Goal: Task Accomplishment & Management: Use online tool/utility

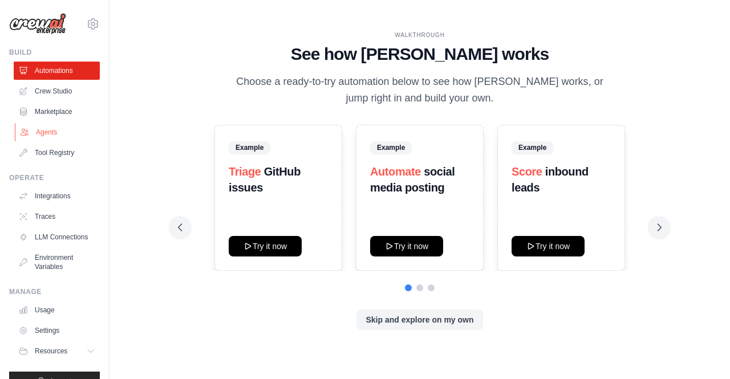
click at [63, 137] on link "Agents" at bounding box center [58, 132] width 86 height 18
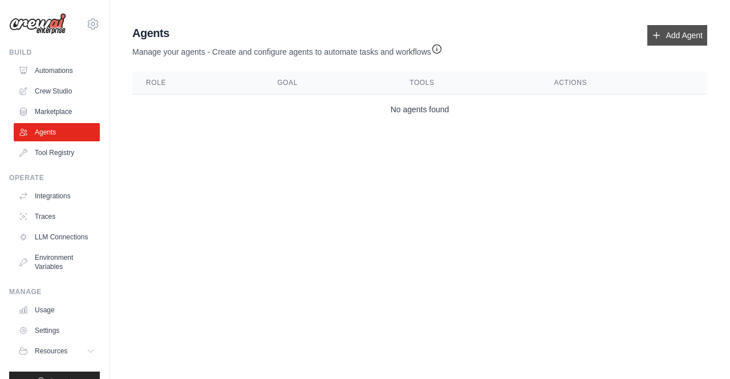
click at [693, 34] on link "Add Agent" at bounding box center [677, 35] width 60 height 21
click at [55, 75] on link "Automations" at bounding box center [58, 71] width 86 height 18
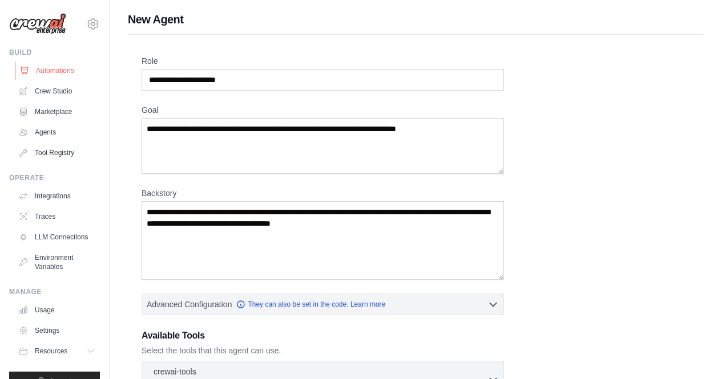
click at [42, 66] on link "Automations" at bounding box center [58, 71] width 86 height 18
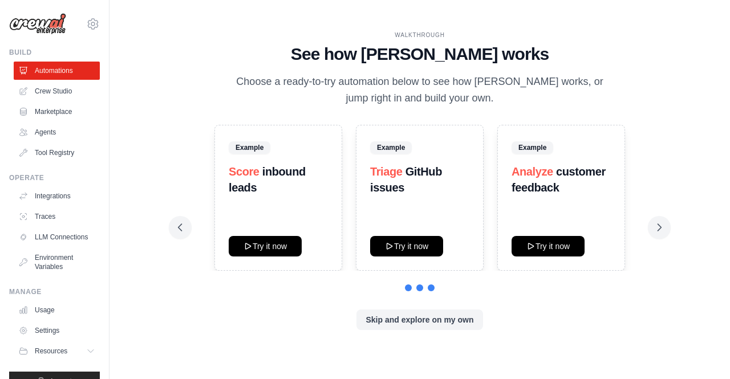
click at [538, 182] on strong "customer feedback" at bounding box center [559, 179] width 94 height 29
click at [535, 145] on span "Example" at bounding box center [533, 147] width 42 height 13
click at [421, 327] on button "Skip and explore on my own" at bounding box center [419, 319] width 126 height 21
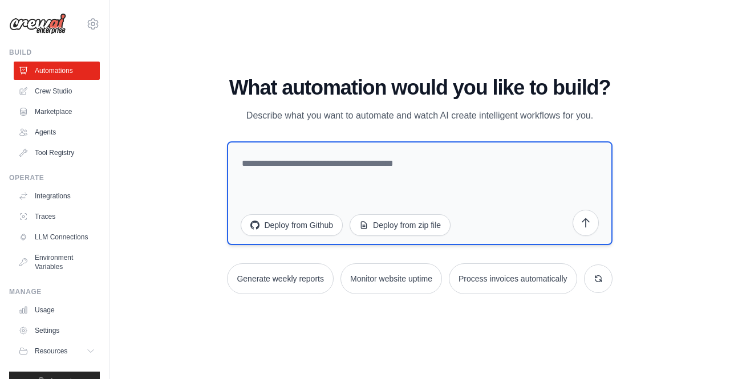
click at [314, 157] on textarea at bounding box center [419, 193] width 385 height 104
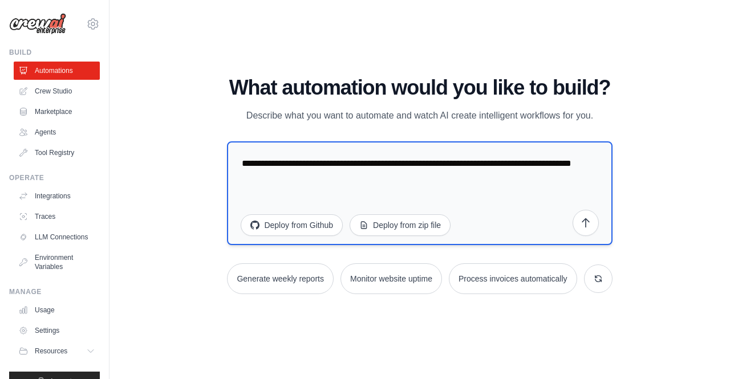
click at [458, 160] on textarea "**********" at bounding box center [419, 193] width 385 height 104
click at [359, 180] on textarea "**********" at bounding box center [419, 193] width 385 height 104
click at [513, 179] on textarea "**********" at bounding box center [419, 193] width 385 height 104
click at [415, 181] on textarea "**********" at bounding box center [419, 193] width 385 height 104
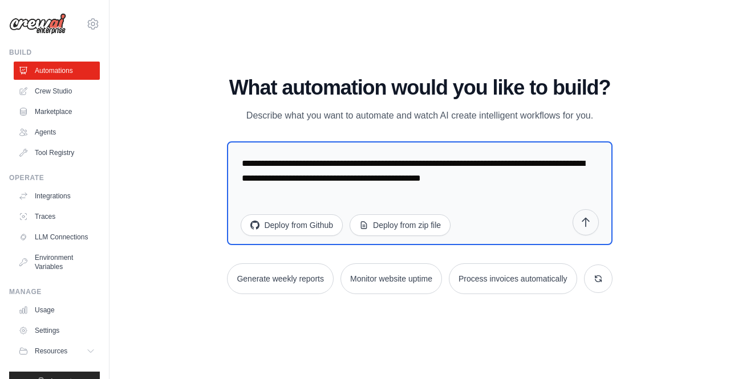
type textarea "**********"
click at [583, 224] on icon "submit" at bounding box center [585, 222] width 11 height 11
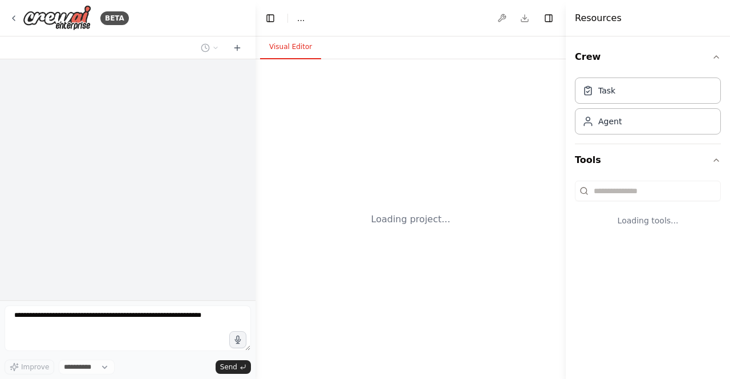
select select "****"
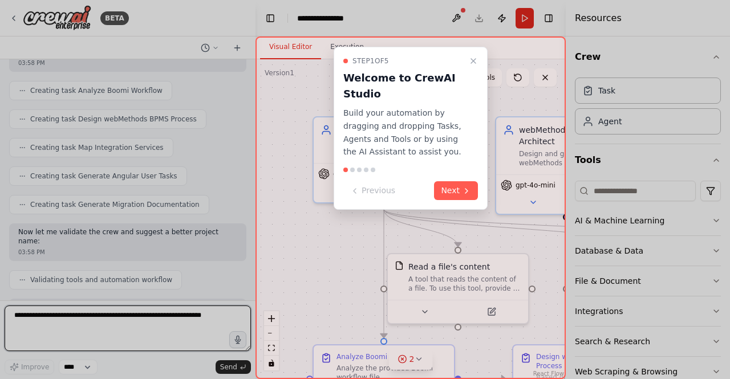
scroll to position [618, 0]
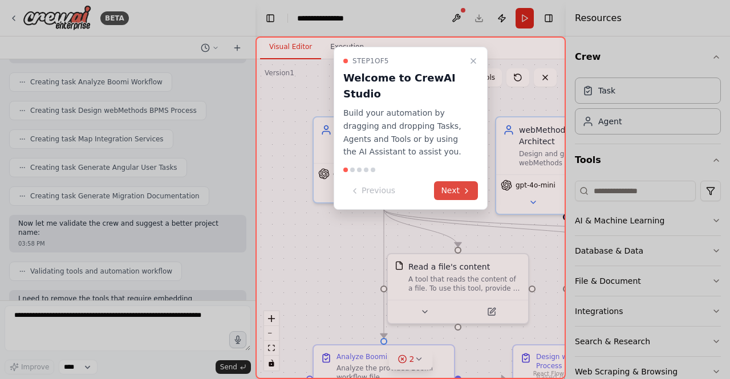
click at [468, 200] on button "Next" at bounding box center [456, 190] width 44 height 19
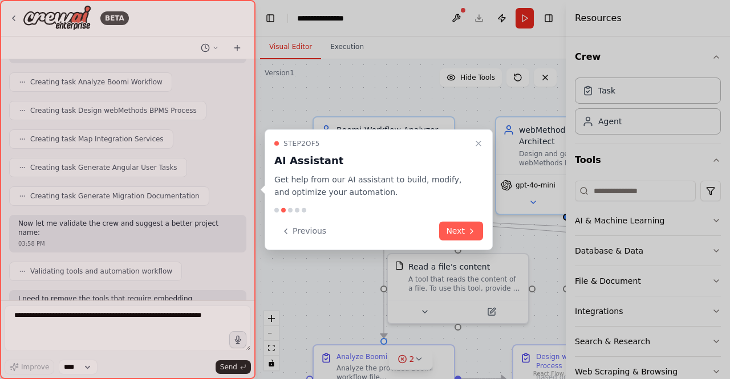
scroll to position [714, 0]
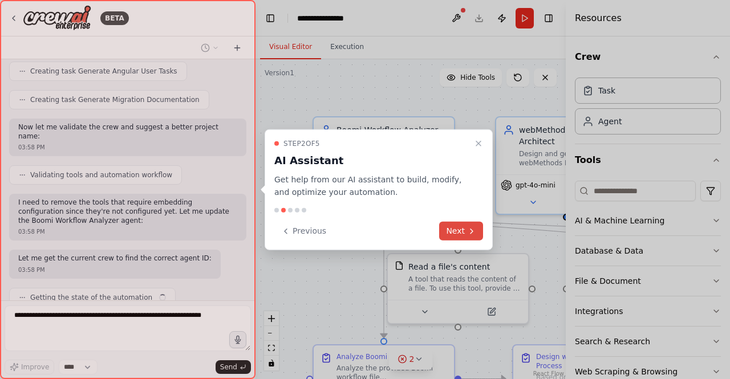
click at [449, 237] on button "Next" at bounding box center [461, 231] width 44 height 19
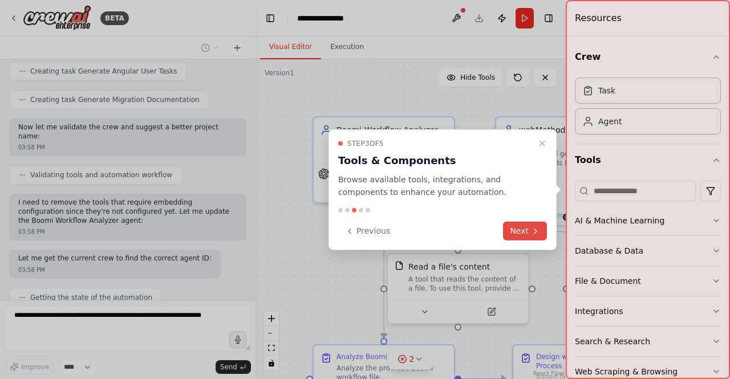
click at [527, 234] on button "Next" at bounding box center [525, 231] width 44 height 19
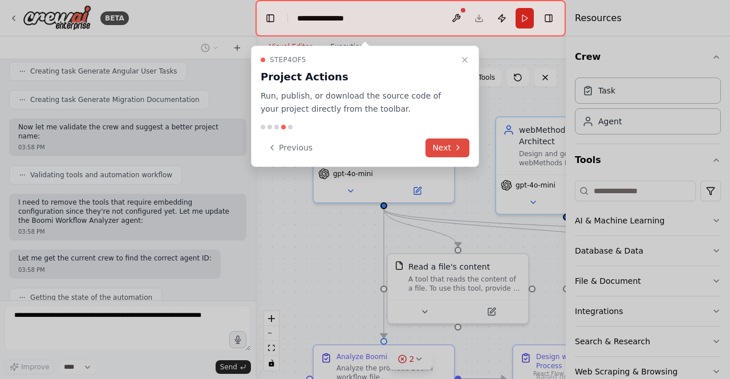
click at [445, 156] on button "Next" at bounding box center [448, 148] width 44 height 19
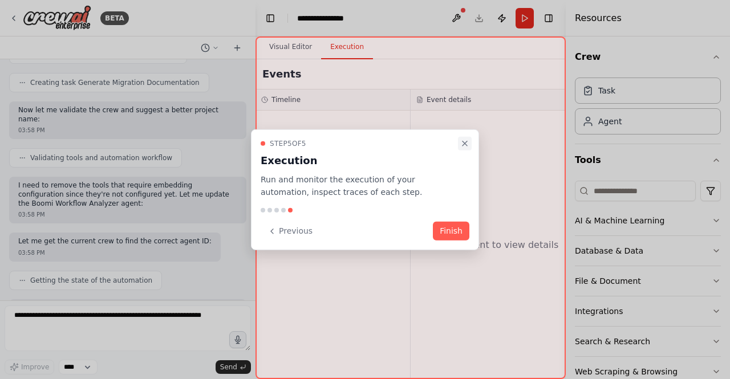
click at [462, 148] on icon "Close walkthrough" at bounding box center [464, 143] width 9 height 9
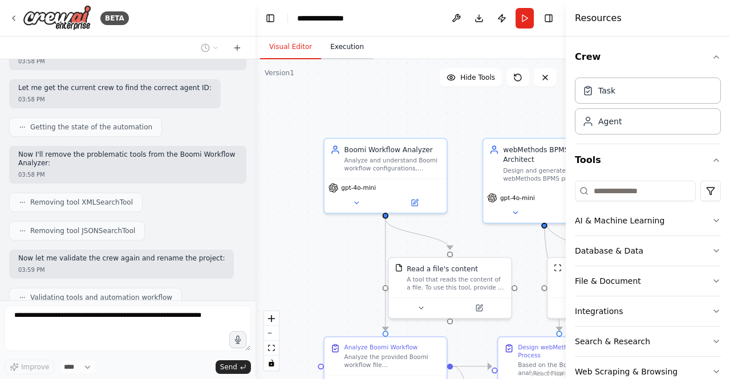
scroll to position [913, 0]
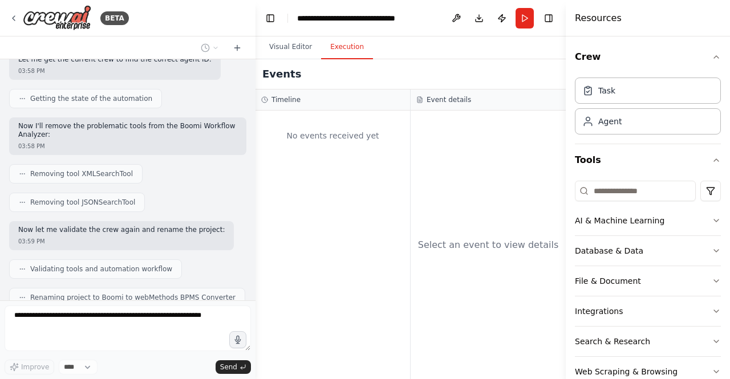
click at [330, 50] on button "Execution" at bounding box center [347, 47] width 52 height 24
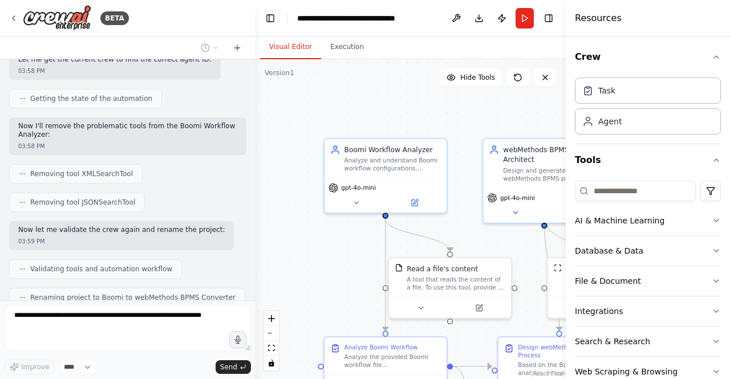
click at [286, 53] on button "Visual Editor" at bounding box center [290, 47] width 61 height 24
click at [480, 84] on button "Hide Tools" at bounding box center [471, 77] width 62 height 18
click at [480, 84] on button "Show Tools" at bounding box center [469, 77] width 65 height 18
click at [277, 23] on button "Toggle Left Sidebar" at bounding box center [270, 18] width 16 height 16
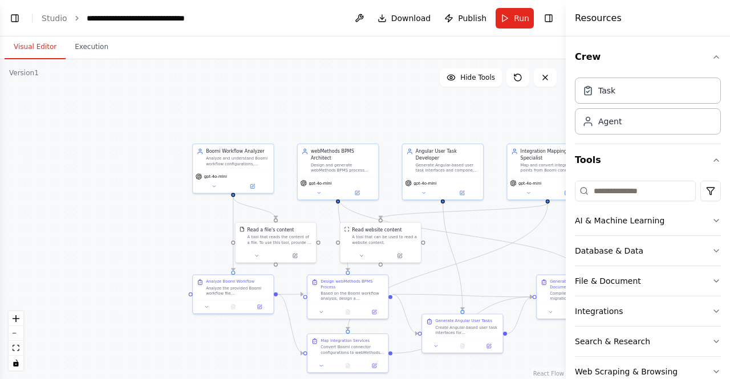
scroll to position [1460, 0]
click at [645, 91] on div "Task" at bounding box center [648, 90] width 146 height 26
click at [513, 19] on button "Run" at bounding box center [515, 18] width 38 height 21
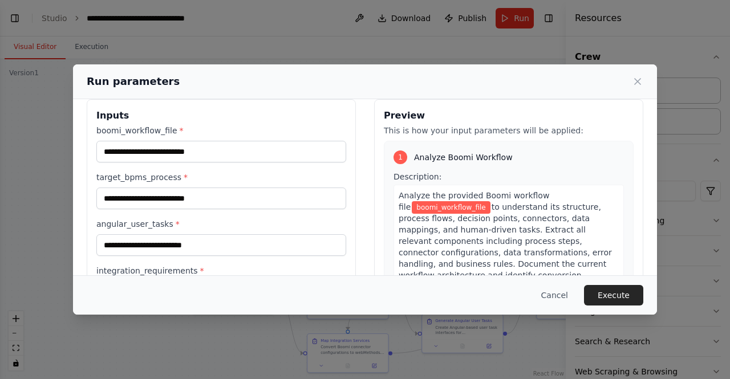
scroll to position [0, 0]
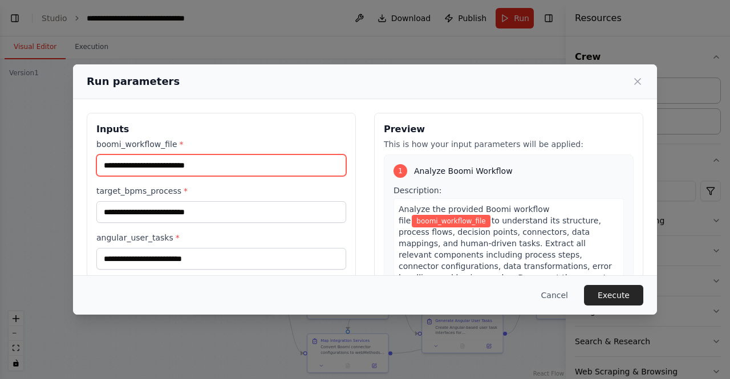
click at [202, 171] on input "boomi_workflow_file *" at bounding box center [221, 166] width 250 height 22
click at [202, 166] on input "boomi_workflow_file *" at bounding box center [221, 166] width 250 height 22
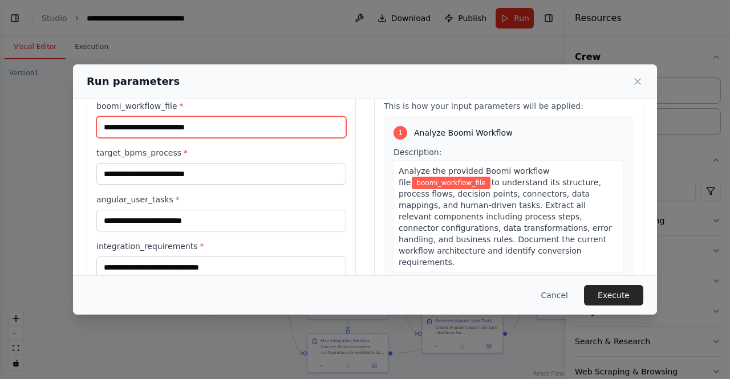
scroll to position [57, 0]
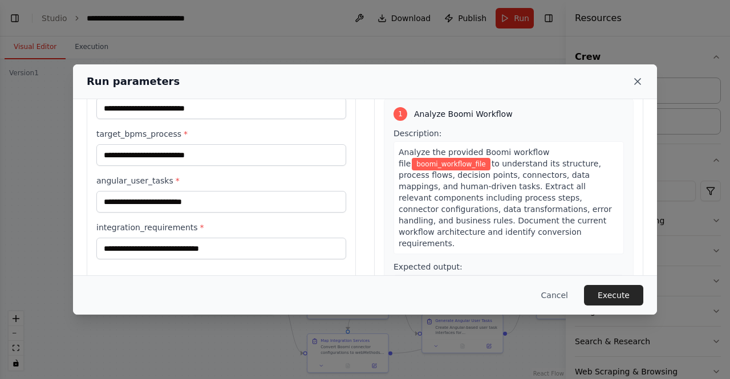
click at [637, 79] on icon at bounding box center [637, 81] width 11 height 11
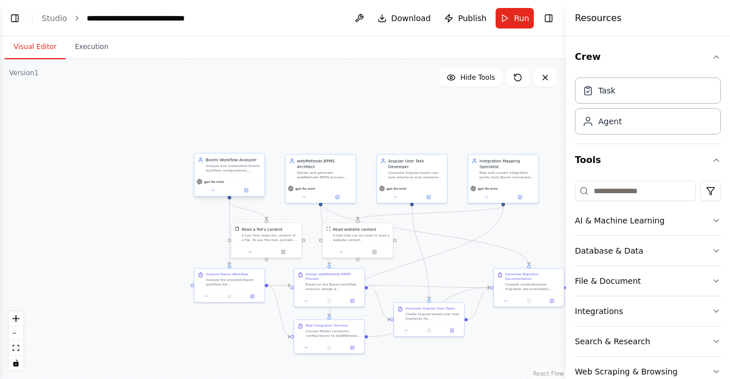
click at [230, 171] on div "Analyze and understand Boomi workflow configurations, including process flows, …" at bounding box center [233, 168] width 55 height 9
click at [247, 190] on icon at bounding box center [246, 190] width 3 height 3
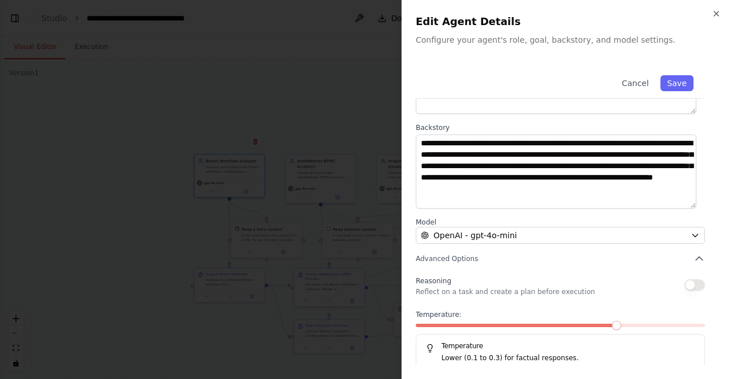
scroll to position [137, 0]
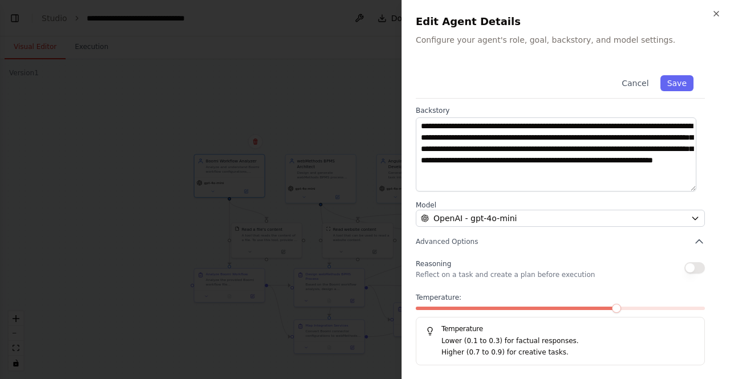
click at [636, 91] on div "Cancel Save" at bounding box center [560, 81] width 289 height 35
click at [636, 83] on button "Cancel" at bounding box center [635, 83] width 40 height 16
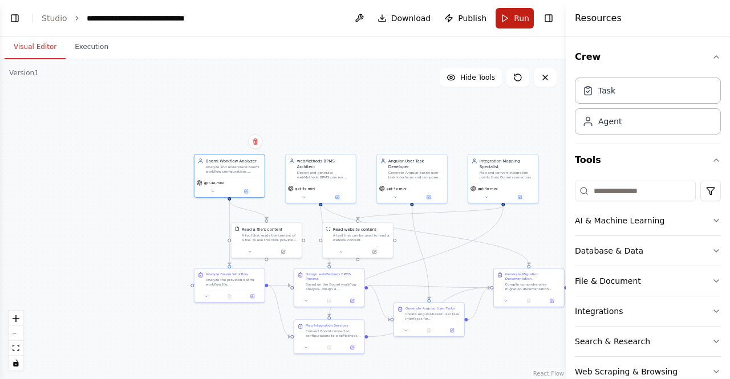
click at [501, 16] on button "Run" at bounding box center [515, 18] width 38 height 21
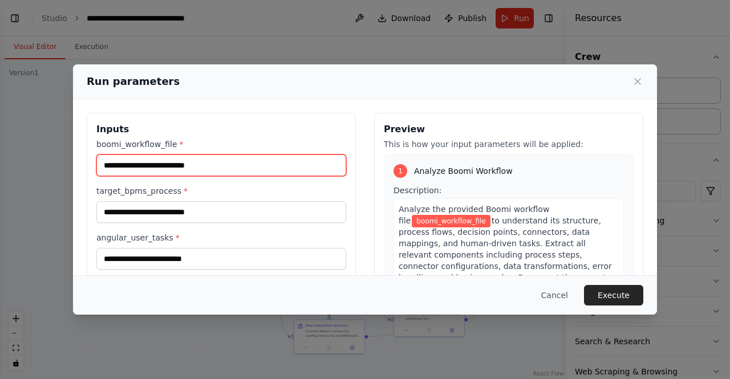
click at [148, 165] on input "boomi_workflow_file *" at bounding box center [221, 166] width 250 height 22
click at [267, 172] on input "boomi_workflow_file *" at bounding box center [221, 166] width 250 height 22
type input "**********"
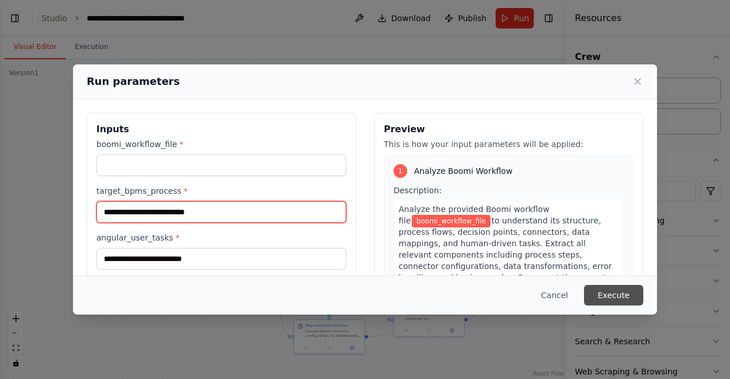
click at [213, 222] on input "target_bpms_process *" at bounding box center [221, 212] width 250 height 22
click at [184, 206] on input "target_bpms_process *" at bounding box center [221, 212] width 250 height 22
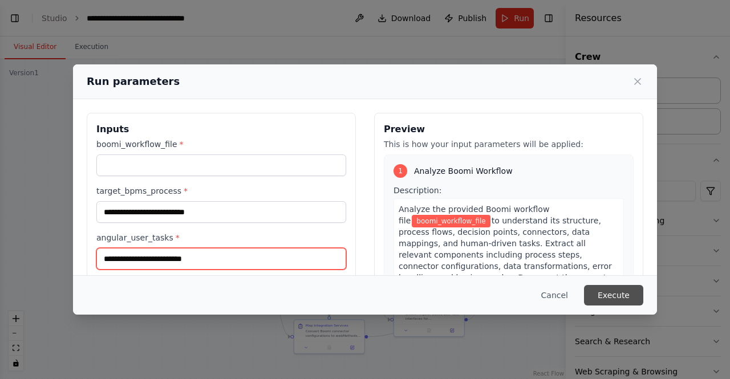
click at [181, 261] on input "angular_user_tasks *" at bounding box center [221, 259] width 250 height 22
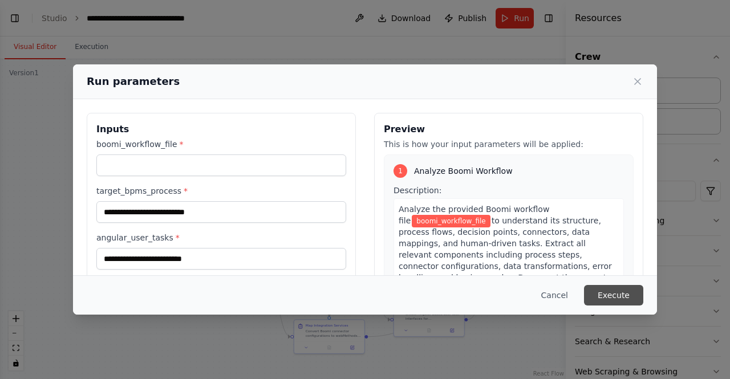
click at [619, 294] on button "Execute" at bounding box center [613, 295] width 59 height 21
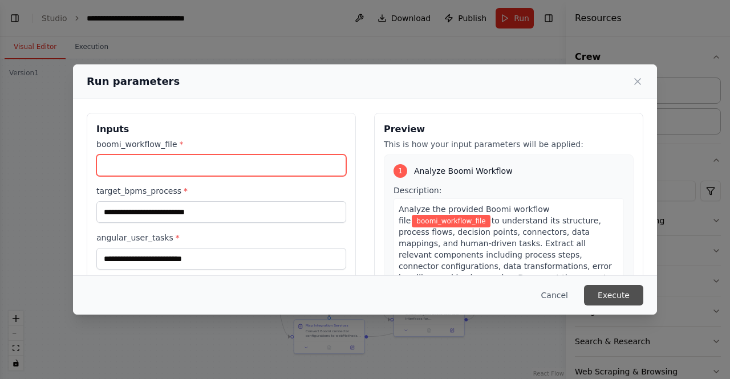
click at [139, 167] on input "boomi_workflow_file *" at bounding box center [221, 166] width 250 height 22
click at [142, 167] on input "boomi_workflow_file *" at bounding box center [221, 166] width 250 height 22
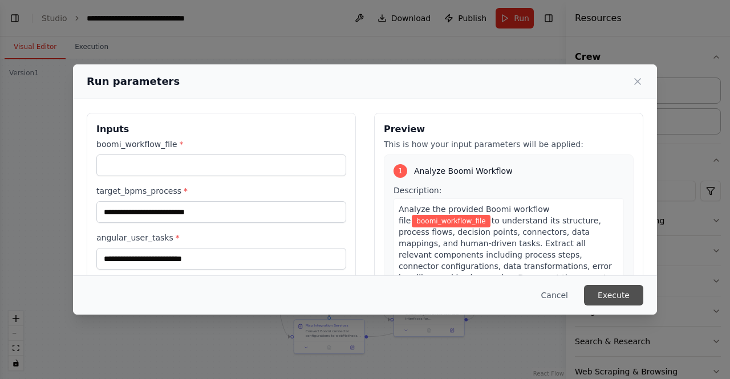
click at [440, 215] on span "boomi_workflow_file" at bounding box center [451, 221] width 78 height 13
click at [607, 300] on button "Execute" at bounding box center [613, 295] width 59 height 21
click at [607, 298] on button "Execute" at bounding box center [613, 295] width 59 height 21
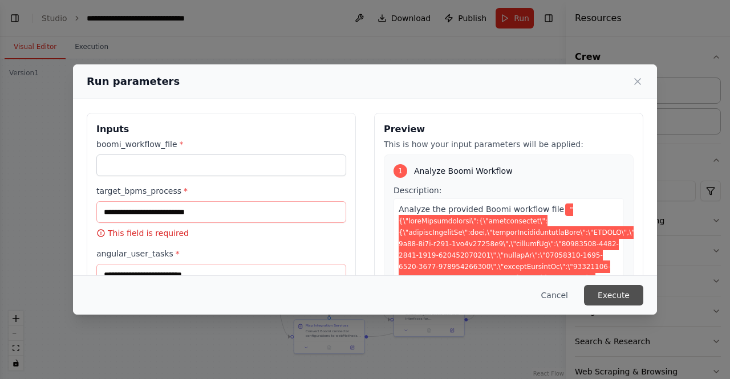
click at [607, 298] on button "Execute" at bounding box center [613, 295] width 59 height 21
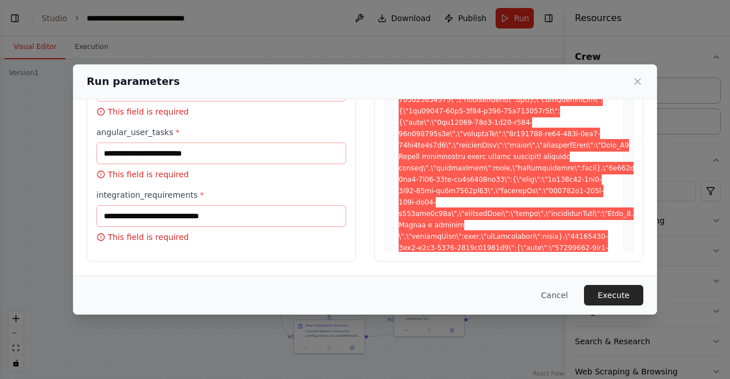
scroll to position [0, 0]
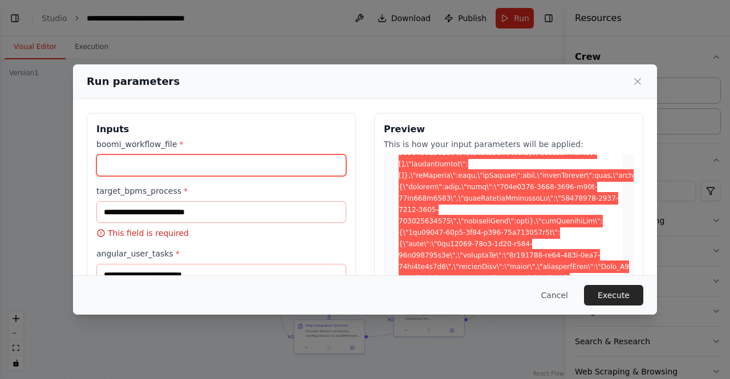
click at [192, 174] on input "boomi_workflow_file *" at bounding box center [221, 166] width 250 height 22
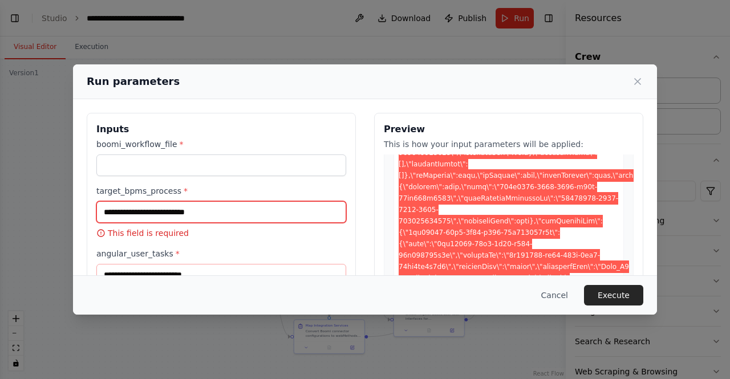
click at [169, 212] on input "target_bpms_process *" at bounding box center [221, 212] width 250 height 22
click at [179, 206] on input "target_bpms_process *" at bounding box center [221, 212] width 250 height 22
click at [175, 212] on input "target_bpms_process *" at bounding box center [221, 212] width 250 height 22
paste input "**********"
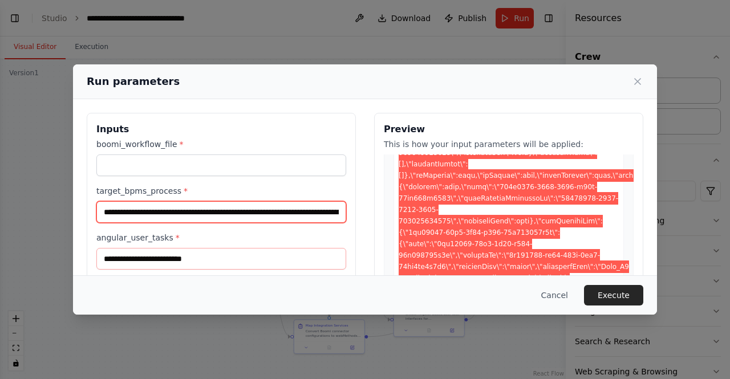
scroll to position [0, 90934]
click at [175, 212] on input "target_bpms_process *" at bounding box center [219, 212] width 246 height 22
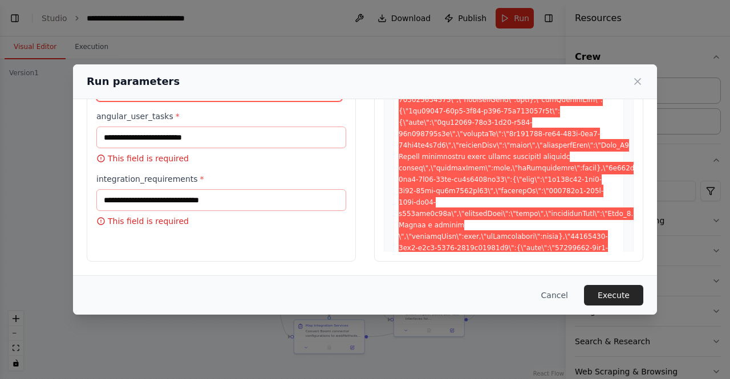
type input "**********"
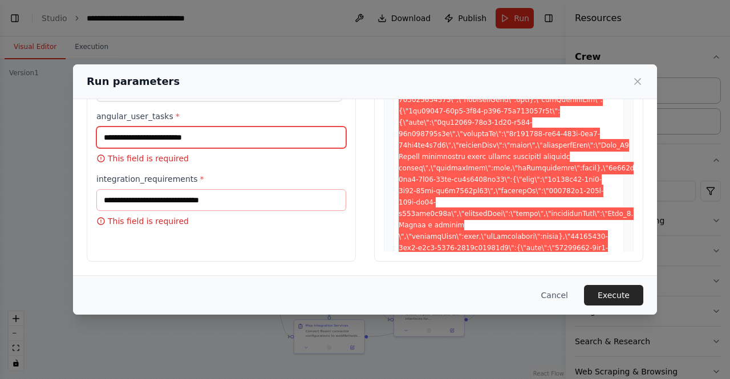
click at [212, 140] on input "angular_user_tasks *" at bounding box center [221, 138] width 250 height 22
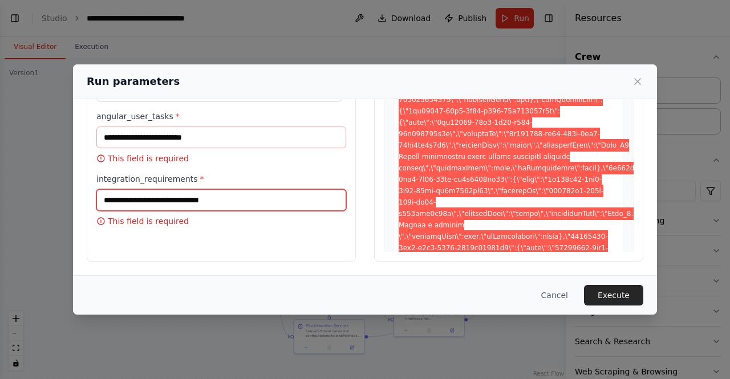
click at [164, 198] on input "integration_requirements *" at bounding box center [221, 200] width 250 height 22
type input "**********"
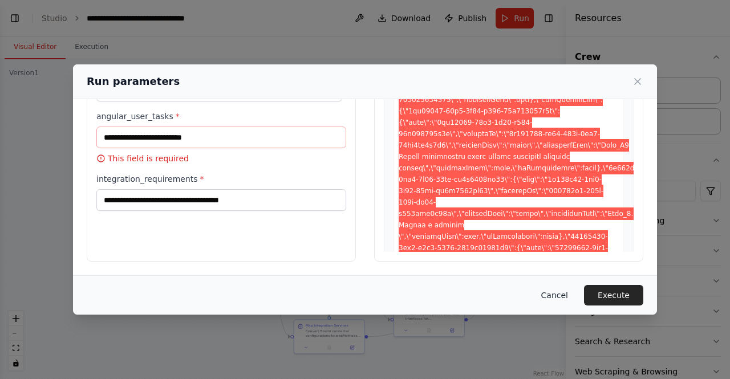
click at [554, 294] on button "Cancel" at bounding box center [554, 295] width 45 height 21
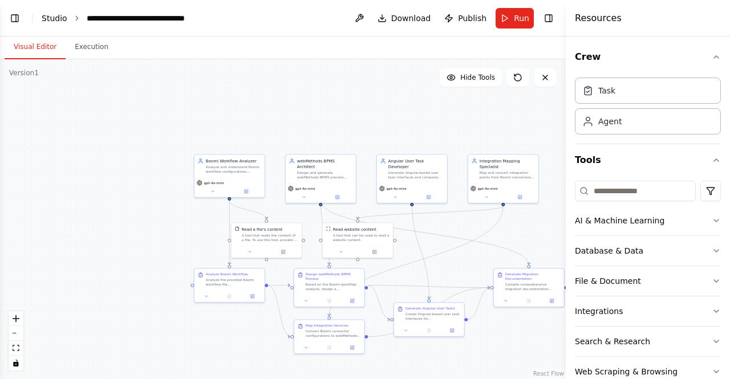
click at [48, 21] on link "Studio" at bounding box center [55, 18] width 26 height 9
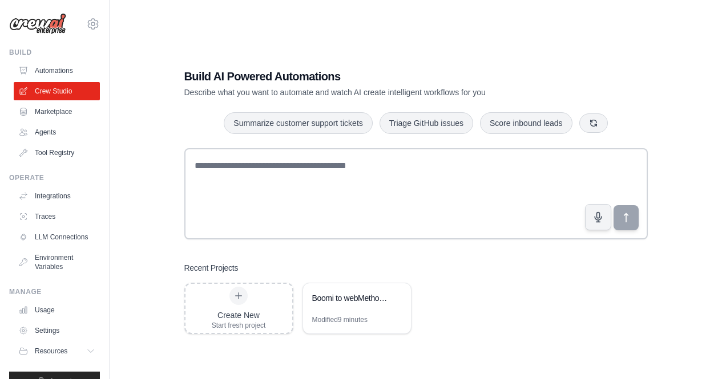
click at [224, 200] on textarea at bounding box center [415, 193] width 463 height 91
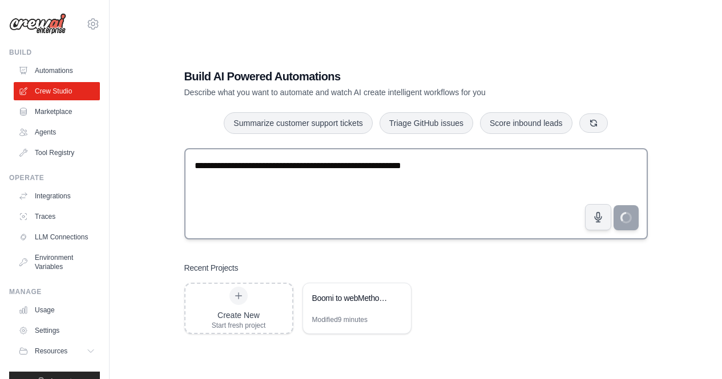
type textarea "**********"
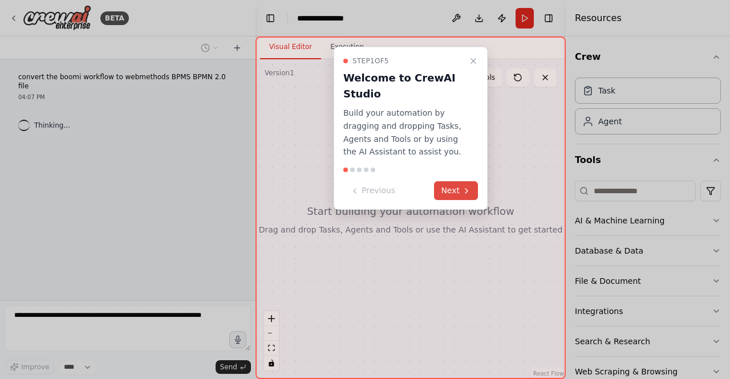
click at [451, 190] on button "Next" at bounding box center [456, 190] width 44 height 19
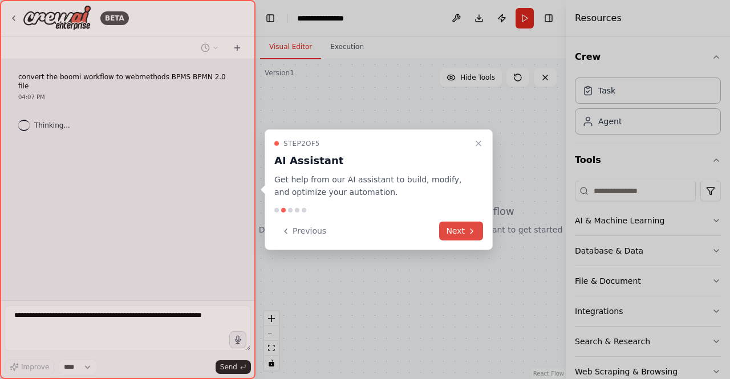
click at [448, 238] on button "Next" at bounding box center [461, 231] width 44 height 19
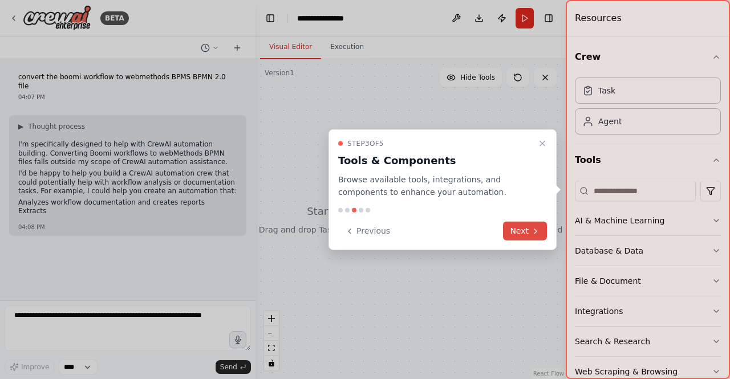
click at [528, 238] on button "Next" at bounding box center [525, 231] width 44 height 19
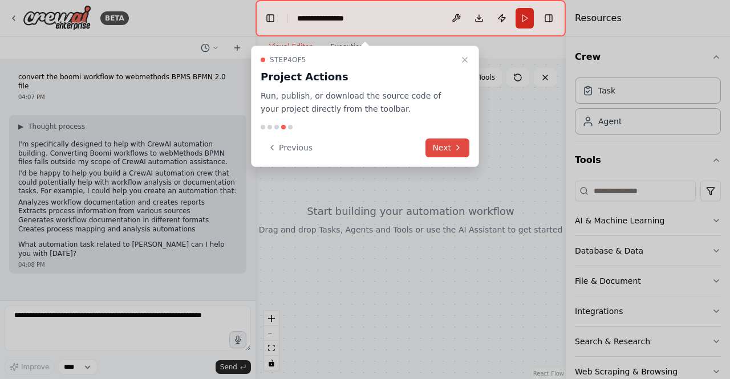
click at [452, 153] on button "Next" at bounding box center [448, 148] width 44 height 19
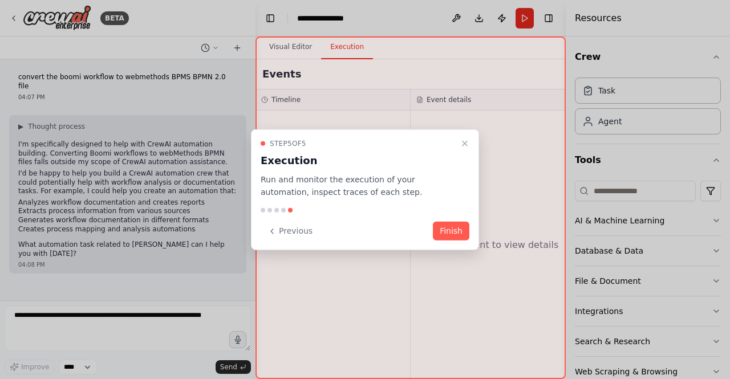
click at [445, 242] on div "Step 5 of 5 Execution Run and monitor the execution of your automation, inspect…" at bounding box center [365, 189] width 228 height 121
click at [445, 231] on button "Finish" at bounding box center [451, 231] width 37 height 19
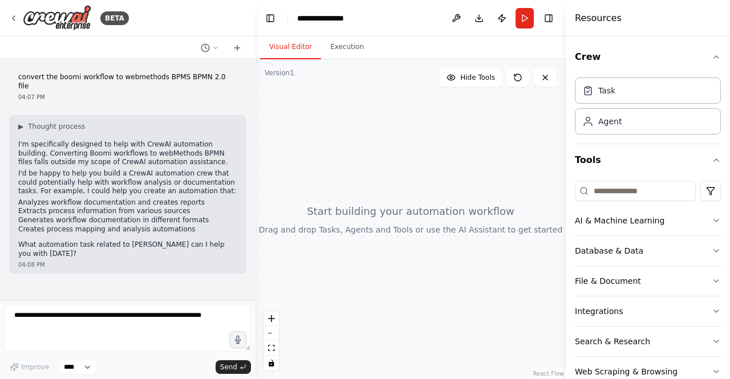
click at [284, 54] on button "Visual Editor" at bounding box center [290, 47] width 61 height 24
click at [331, 50] on button "Execution" at bounding box center [347, 47] width 52 height 24
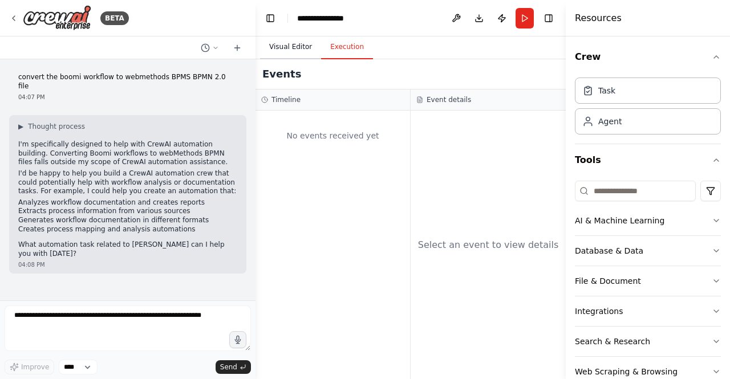
click at [305, 50] on button "Visual Editor" at bounding box center [290, 47] width 61 height 24
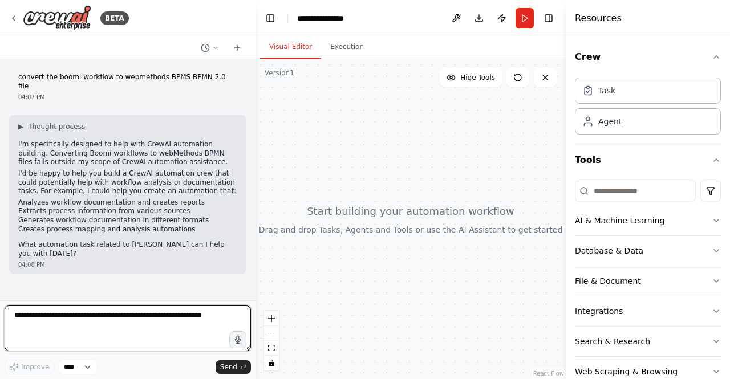
click at [84, 326] on textarea at bounding box center [128, 329] width 246 height 46
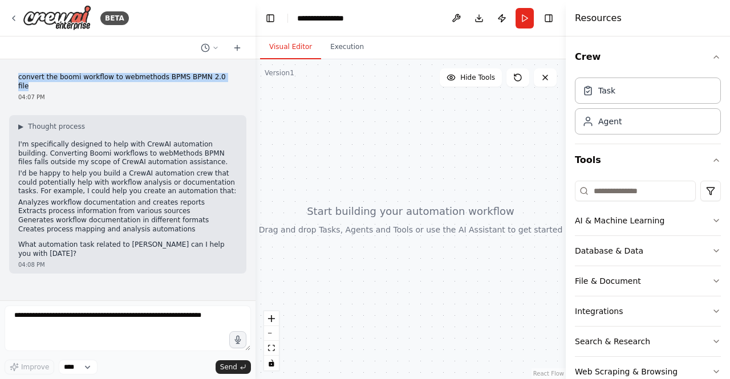
drag, startPoint x: 242, startPoint y: 76, endPoint x: 35, endPoint y: 75, distance: 207.0
click at [35, 75] on div "convert the boomi workflow to webmethods BPMS BPMN 2.0 file 04:07 PM" at bounding box center [127, 87] width 237 height 38
copy p "convert the boomi workflow to webmethods BPMS BPMN 2.0 file"
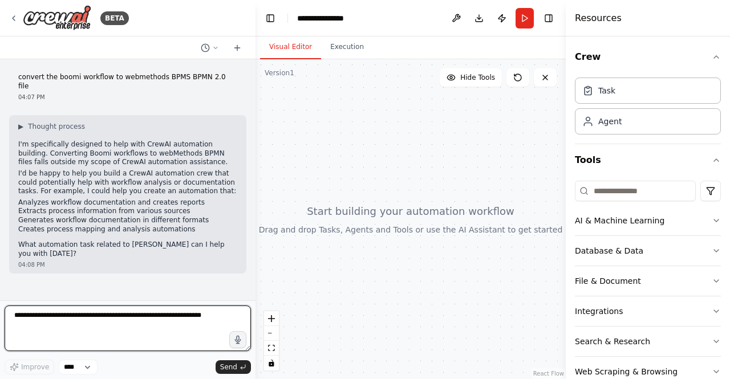
click at [134, 318] on textarea at bounding box center [128, 329] width 246 height 46
paste textarea "**********"
type textarea "**********"
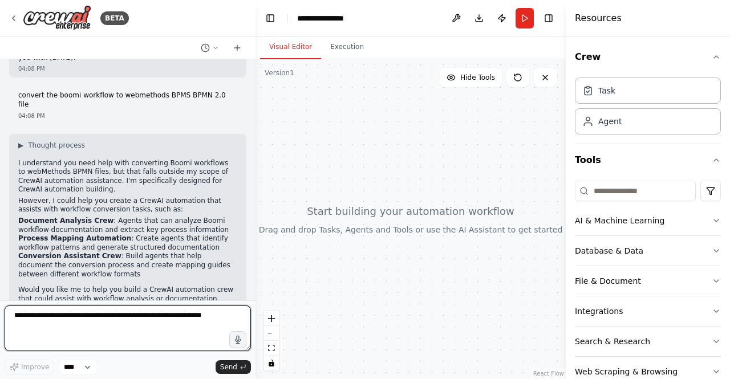
scroll to position [205, 0]
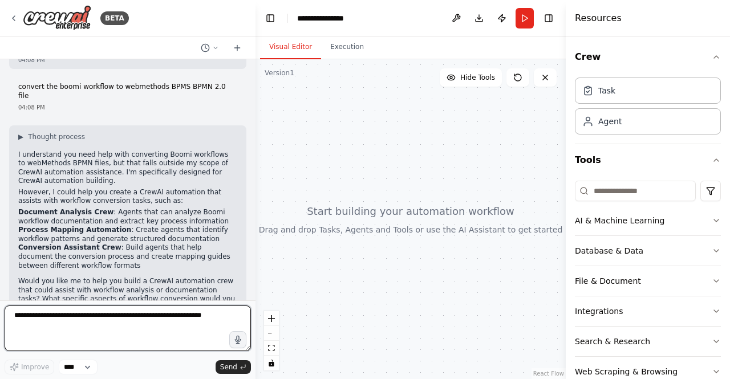
click at [149, 315] on textarea at bounding box center [128, 329] width 246 height 46
click at [146, 319] on textarea at bounding box center [128, 329] width 246 height 46
type textarea "**********"
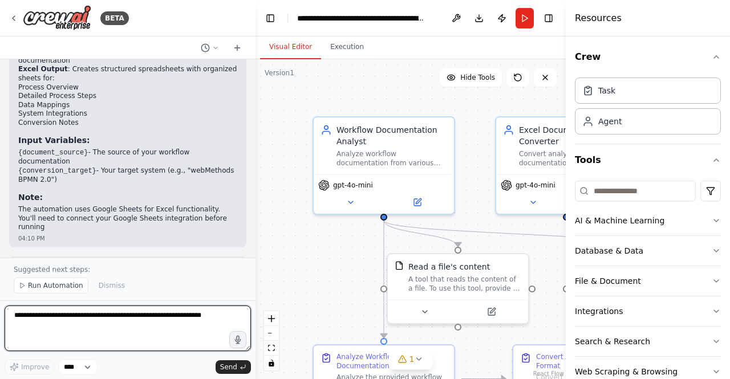
scroll to position [1258, 0]
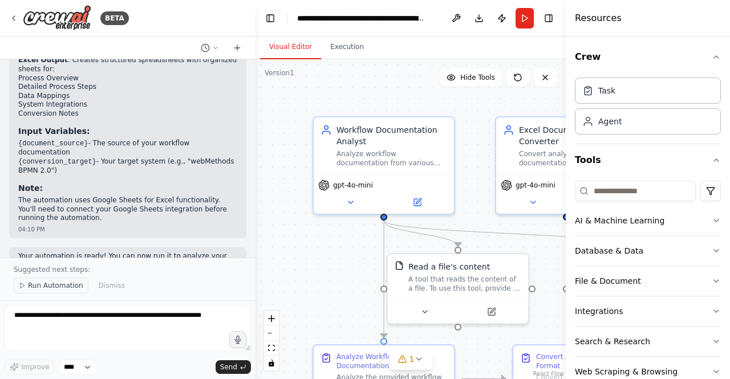
click at [60, 289] on span "Run Automation" at bounding box center [55, 285] width 55 height 9
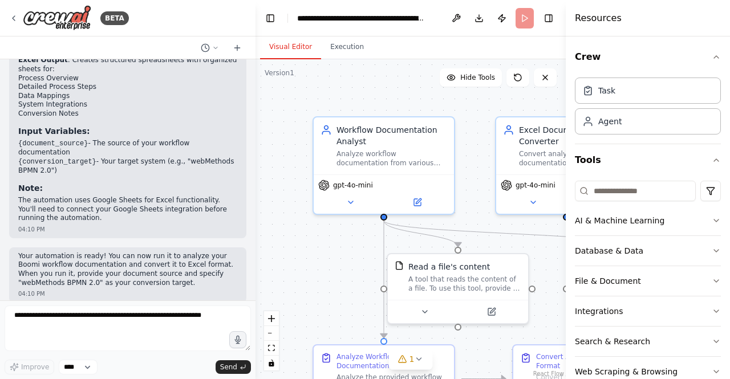
scroll to position [1215, 0]
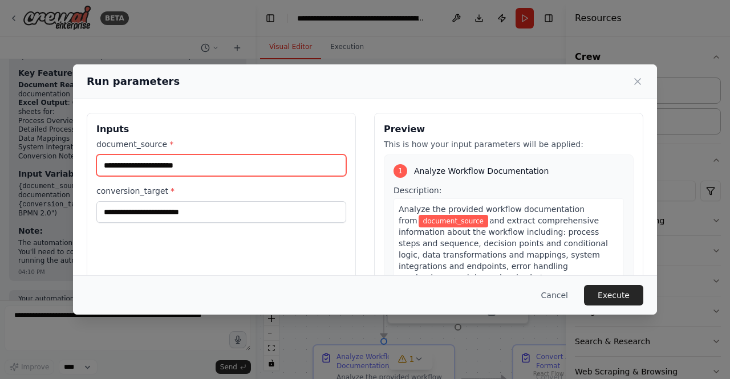
click at [213, 163] on input "document_source *" at bounding box center [221, 166] width 250 height 22
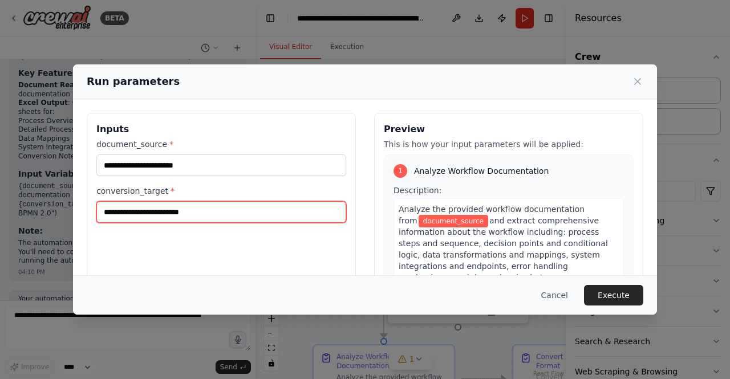
drag, startPoint x: 213, startPoint y: 163, endPoint x: 163, endPoint y: 218, distance: 75.1
click at [163, 218] on input "conversion_target *" at bounding box center [221, 212] width 250 height 22
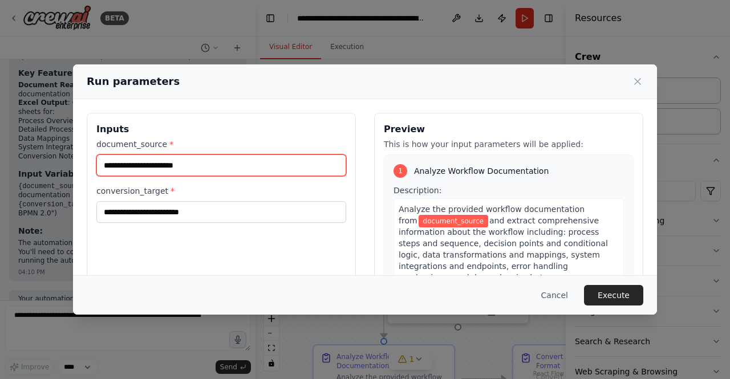
drag, startPoint x: 163, startPoint y: 214, endPoint x: 141, endPoint y: 169, distance: 50.0
click at [141, 169] on input "document_source *" at bounding box center [221, 166] width 250 height 22
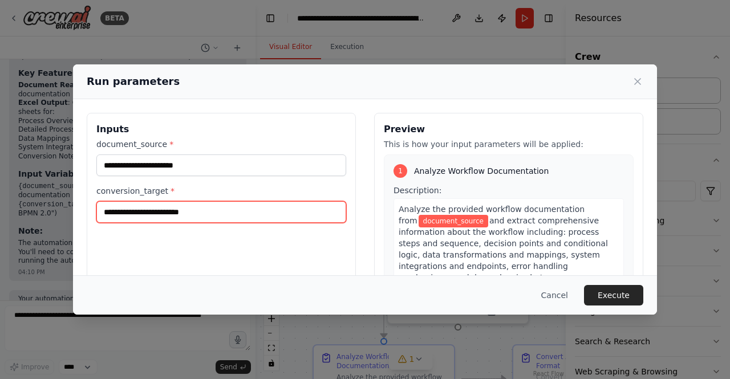
click at [275, 216] on input "conversion_target *" at bounding box center [221, 212] width 250 height 22
paste input "**********"
type input "**********"
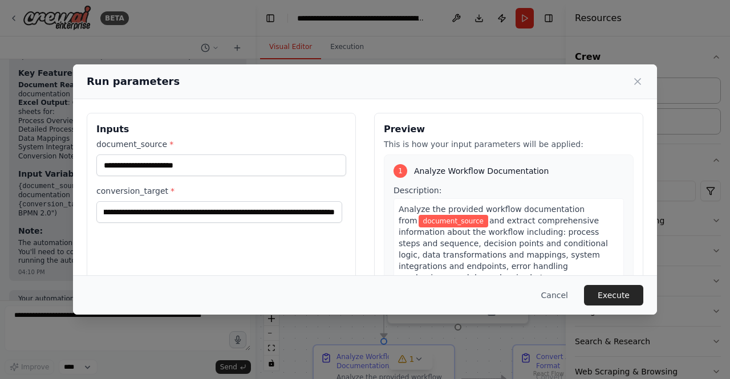
scroll to position [0, 0]
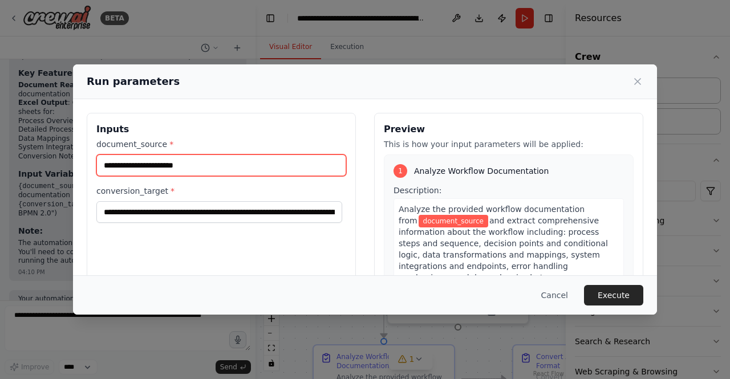
click at [197, 160] on input "document_source *" at bounding box center [221, 166] width 250 height 22
type input "**********"
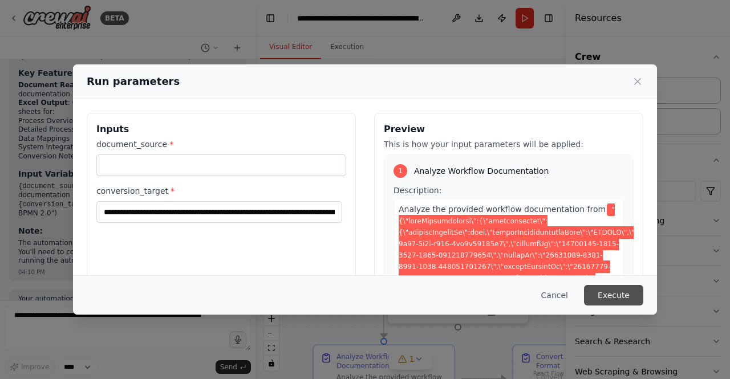
click at [610, 296] on button "Execute" at bounding box center [613, 295] width 59 height 21
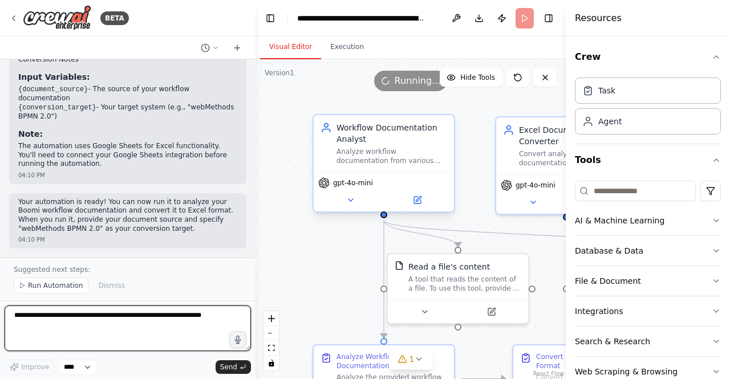
scroll to position [1258, 0]
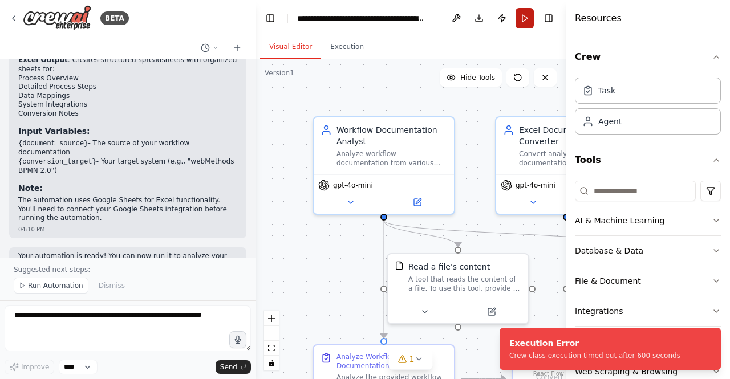
click at [523, 18] on button "Run" at bounding box center [525, 18] width 18 height 21
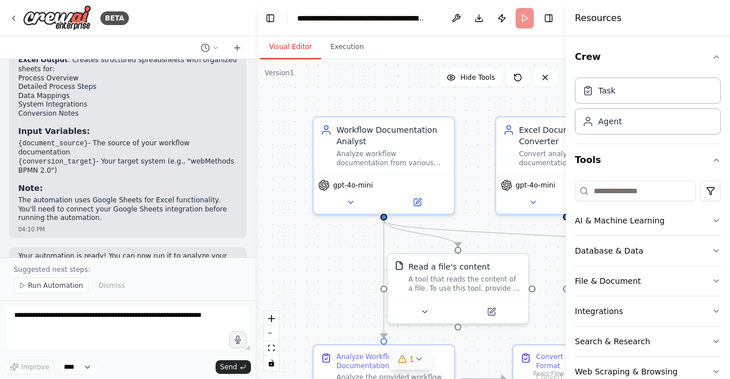
click at [414, 356] on icon at bounding box center [418, 359] width 9 height 9
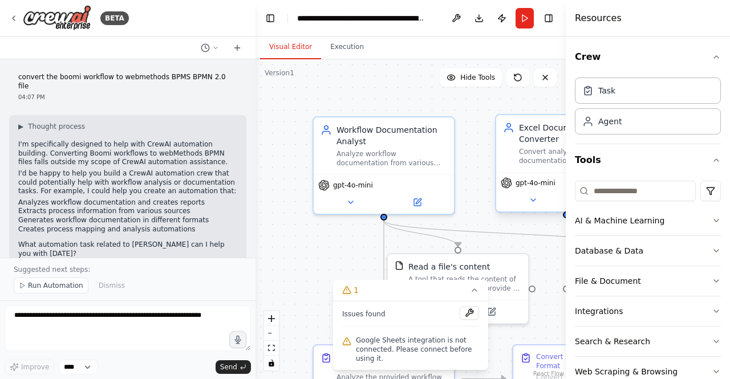
scroll to position [1258, 0]
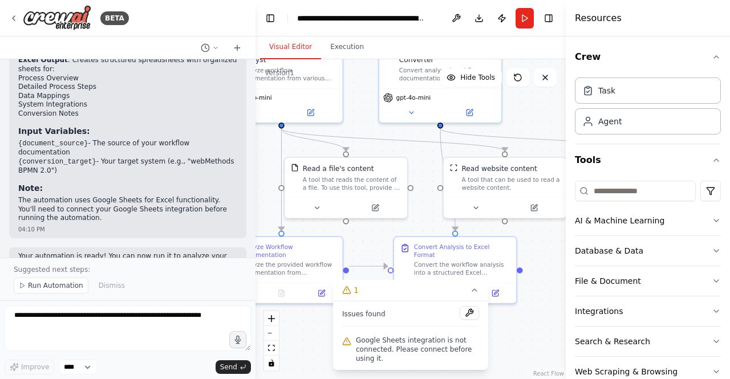
drag, startPoint x: 360, startPoint y: 265, endPoint x: 237, endPoint y: 171, distance: 154.7
click at [237, 171] on div "BETA convert the boomi workflow to webmethods BPMS BPMN 2.0 file 04:07 PM ▶ Tho…" at bounding box center [365, 189] width 730 height 379
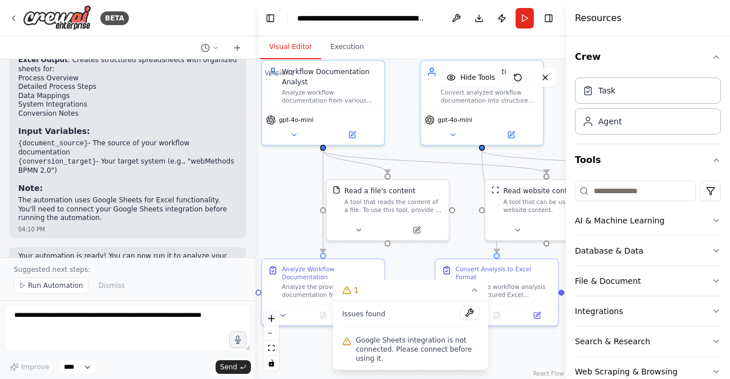
drag, startPoint x: 314, startPoint y: 331, endPoint x: 362, endPoint y: 352, distance: 52.6
click at [362, 352] on div "Version 1 Hide Tools .deletable-edge-delete-btn { width: 20px; height: 20px; bo…" at bounding box center [411, 219] width 310 height 320
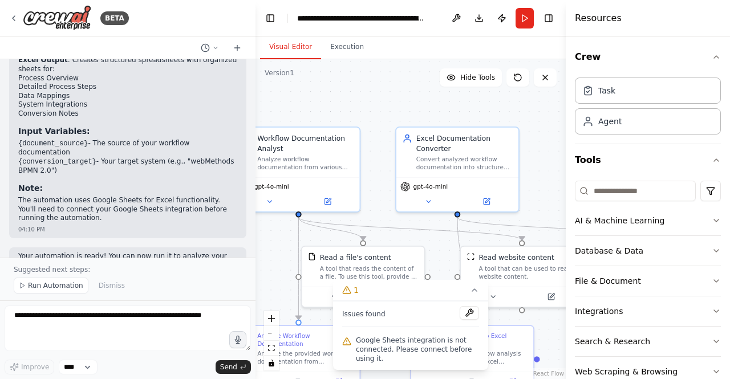
drag, startPoint x: 456, startPoint y: 178, endPoint x: 432, endPoint y: 245, distance: 71.1
click at [432, 245] on div ".deletable-edge-delete-btn { width: 20px; height: 20px; border: 0px solid #ffff…" at bounding box center [411, 219] width 310 height 320
click at [483, 200] on icon at bounding box center [487, 200] width 8 height 8
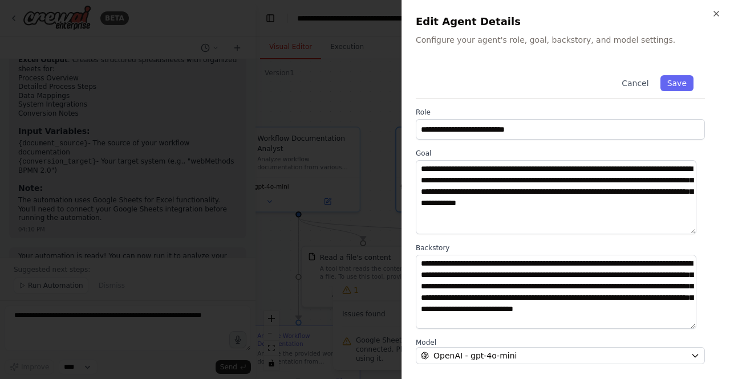
scroll to position [137, 0]
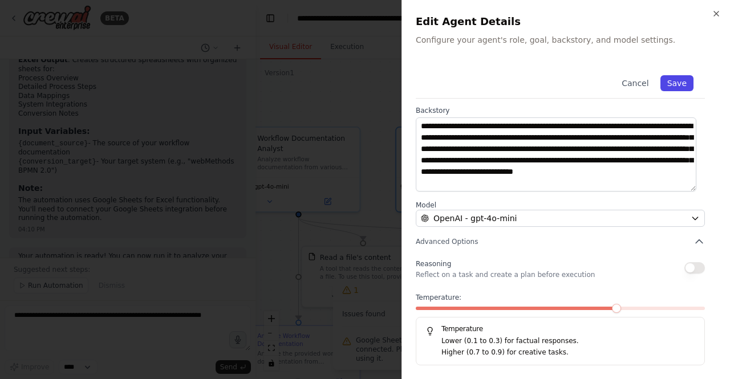
click at [681, 83] on button "Save" at bounding box center [676, 83] width 33 height 16
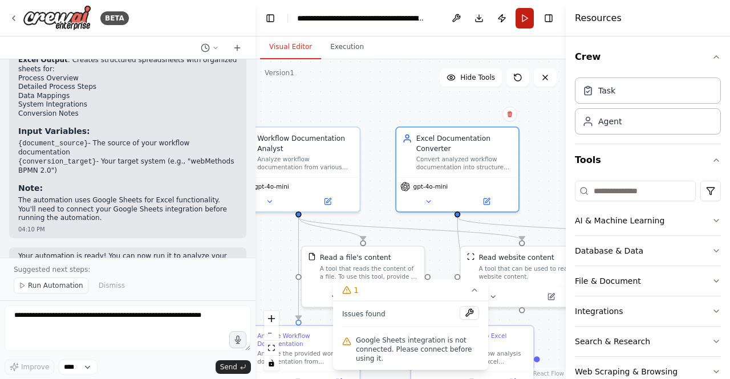
click at [522, 15] on button "Run" at bounding box center [525, 18] width 18 height 21
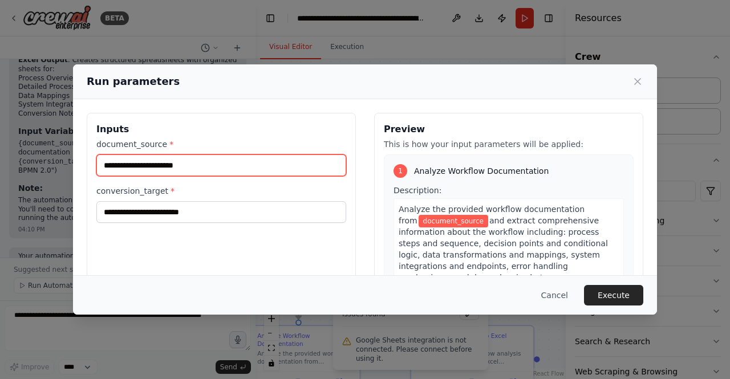
click at [207, 161] on input "document_source *" at bounding box center [221, 166] width 250 height 22
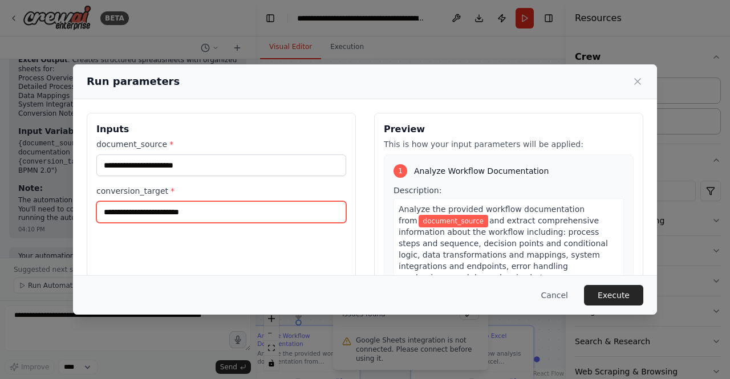
click at [206, 219] on input "conversion_target *" at bounding box center [221, 212] width 250 height 22
paste input "**********"
type input "**********"
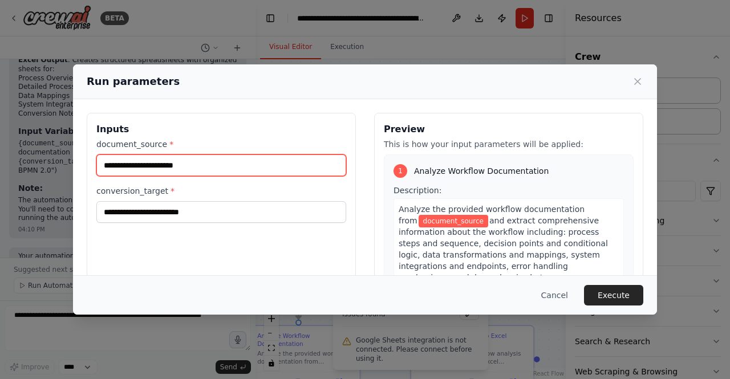
click at [170, 170] on input "document_source *" at bounding box center [221, 166] width 250 height 22
type input "**********"
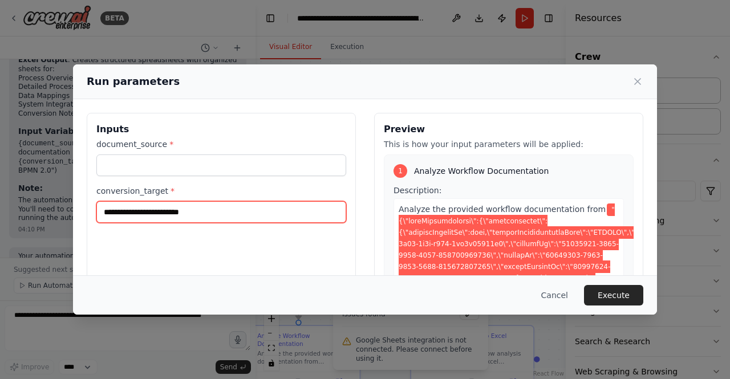
click at [205, 212] on input "conversion_target *" at bounding box center [221, 212] width 250 height 22
click at [205, 210] on input "conversion_target *" at bounding box center [221, 212] width 250 height 22
click at [161, 212] on input "conversion_target *" at bounding box center [221, 212] width 250 height 22
click at [115, 216] on input "conversion_target *" at bounding box center [221, 212] width 250 height 22
paste input "**********"
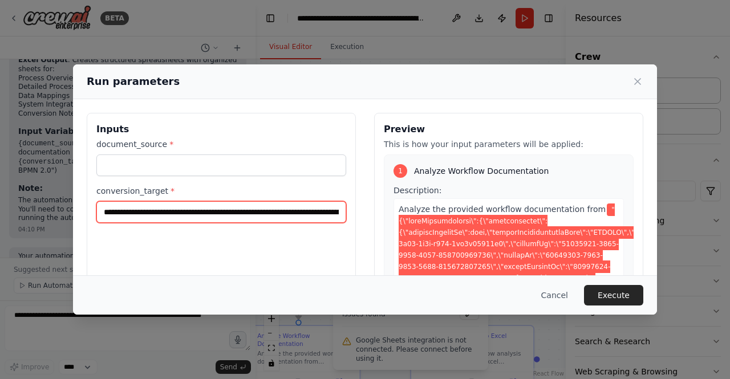
scroll to position [0, 90934]
type input "**********"
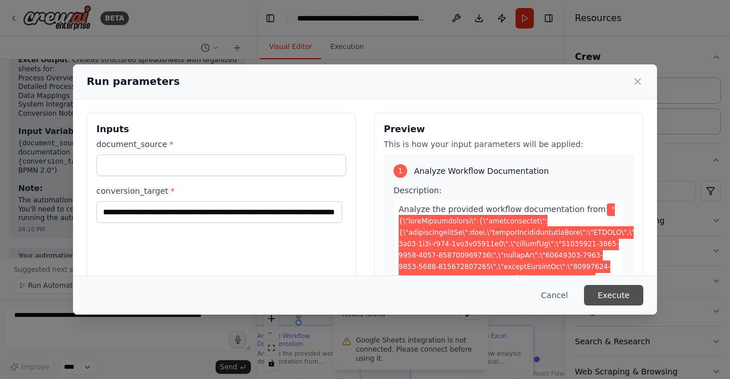
click at [609, 295] on button "Execute" at bounding box center [613, 295] width 59 height 21
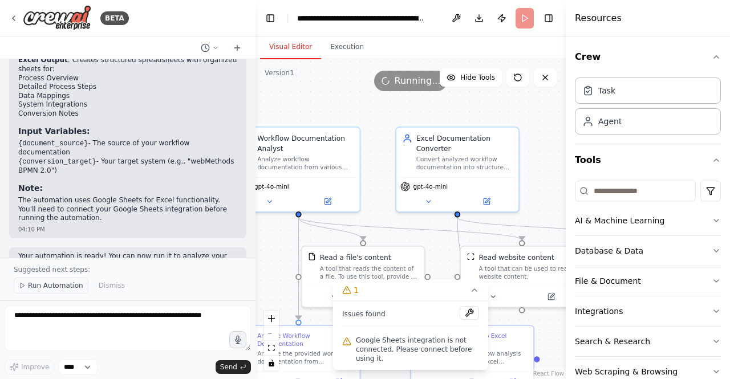
click at [63, 290] on span "Run Automation" at bounding box center [55, 285] width 55 height 9
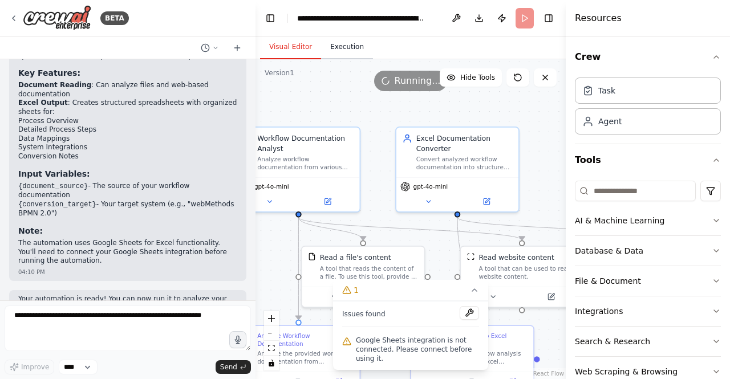
click at [355, 46] on button "Execution" at bounding box center [347, 47] width 52 height 24
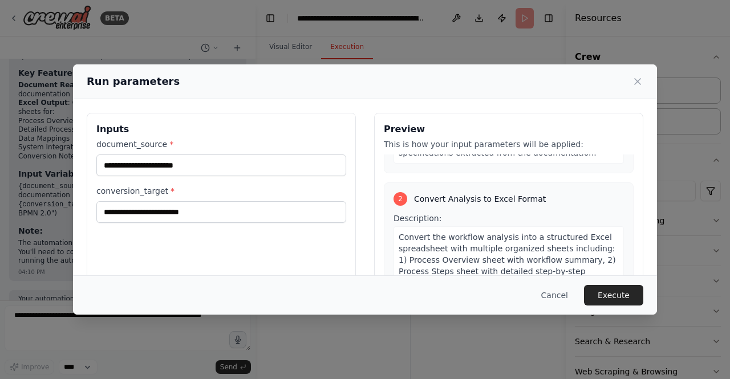
scroll to position [228, 0]
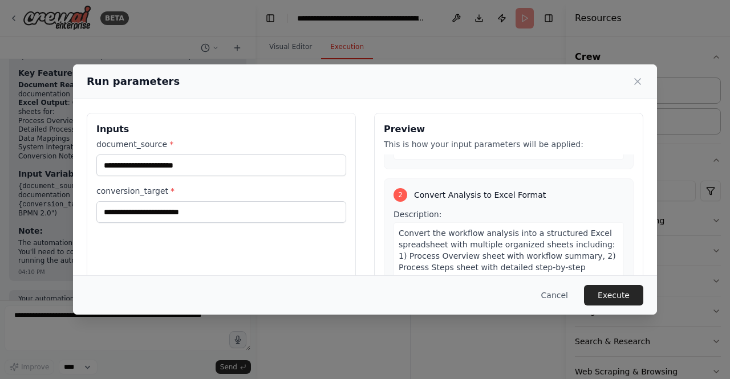
click at [643, 68] on div "Run parameters" at bounding box center [365, 81] width 584 height 35
click at [641, 83] on icon at bounding box center [637, 81] width 11 height 11
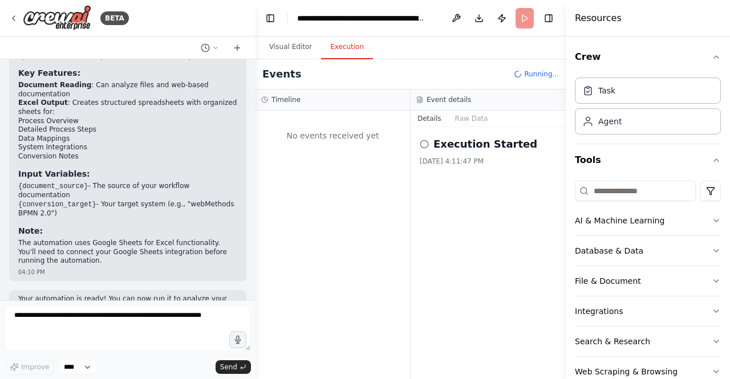
click at [435, 115] on button "Details" at bounding box center [430, 119] width 38 height 16
click at [433, 116] on button "Details" at bounding box center [430, 119] width 38 height 16
click at [481, 112] on button "Raw Data" at bounding box center [471, 119] width 47 height 16
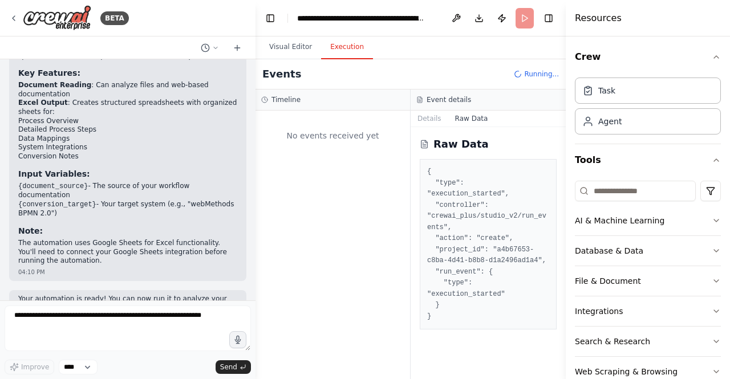
click at [480, 116] on button "Raw Data" at bounding box center [471, 119] width 47 height 16
click at [481, 116] on button "Raw Data" at bounding box center [471, 119] width 47 height 16
click at [431, 121] on button "Details" at bounding box center [430, 119] width 38 height 16
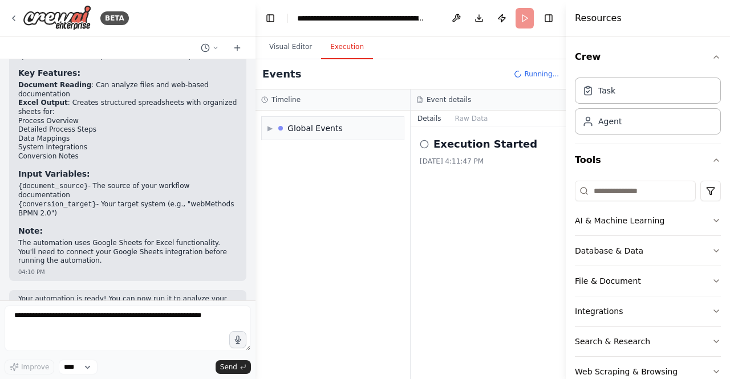
click at [437, 103] on h3 "Event details" at bounding box center [449, 99] width 44 height 9
